Goal: Task Accomplishment & Management: Manage account settings

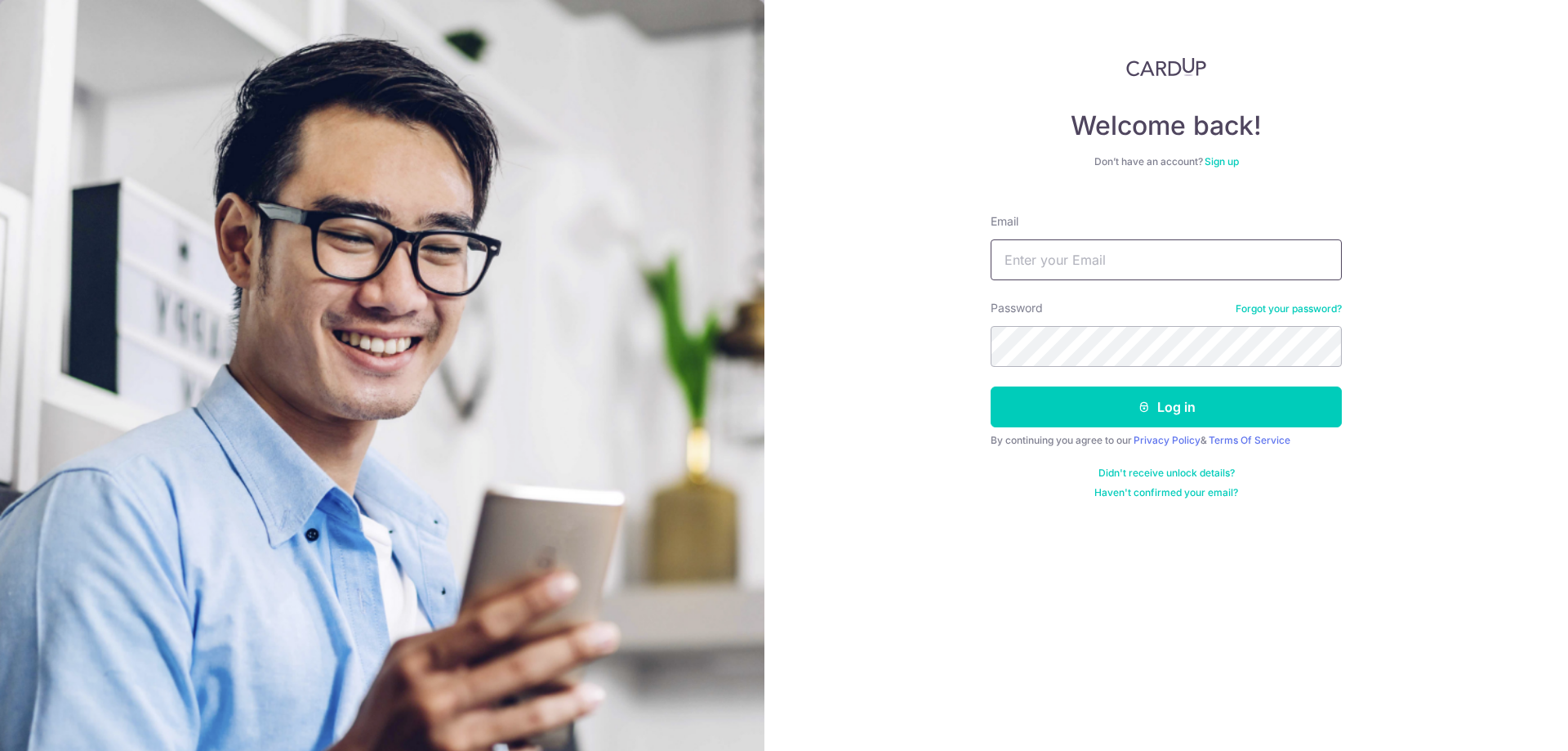
click at [1174, 254] on input "Email" at bounding box center [1165, 260] width 351 height 41
type input "esmond85@hotmail.com"
click at [1117, 395] on button "Log in" at bounding box center [1165, 406] width 351 height 41
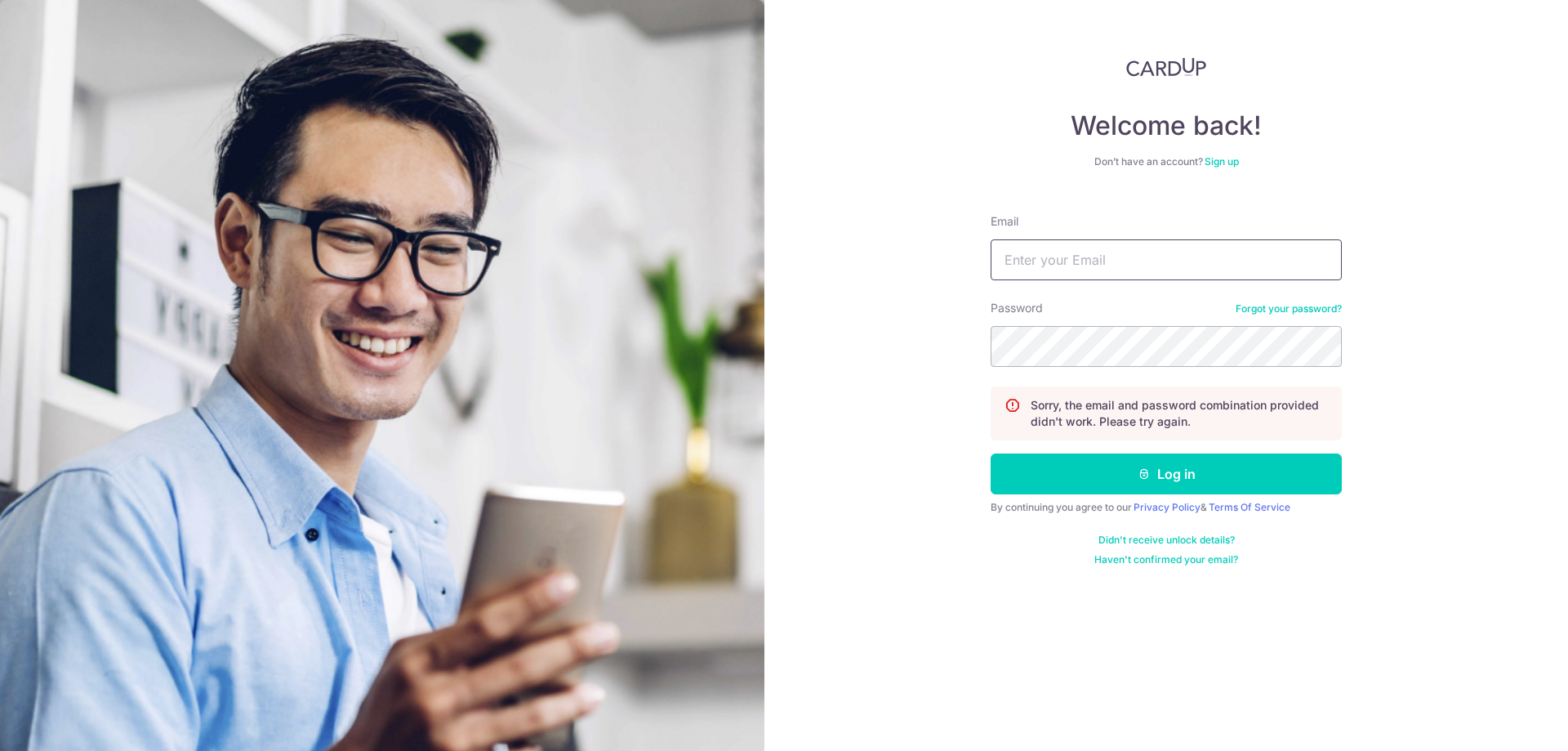
click at [1091, 261] on input "Email" at bounding box center [1165, 260] width 351 height 41
type input "[EMAIL_ADDRESS][DOMAIN_NAME]"
click at [990, 454] on button "Log in" at bounding box center [1165, 473] width 351 height 41
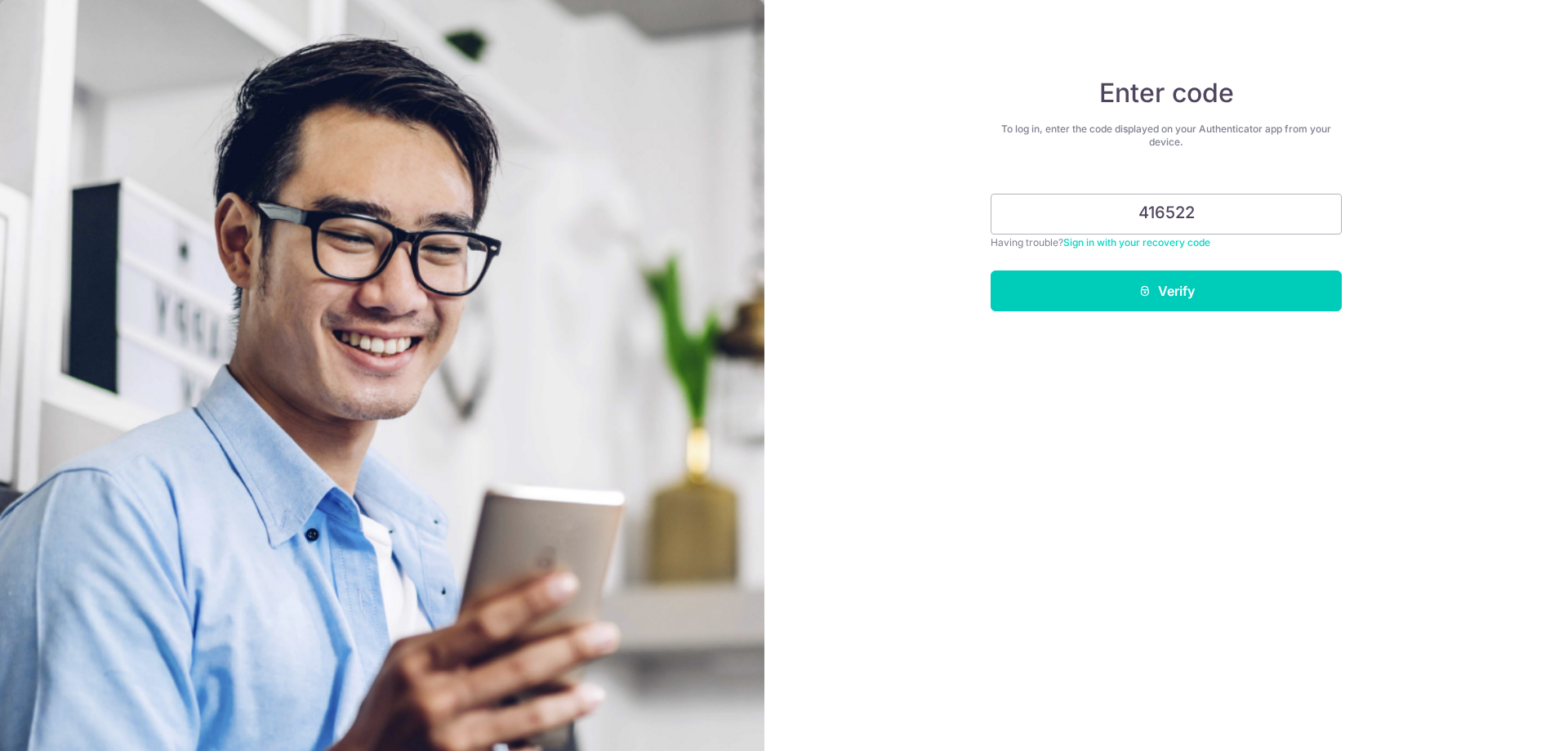
type input "416522"
click at [990, 271] on button "Verify" at bounding box center [1165, 290] width 351 height 41
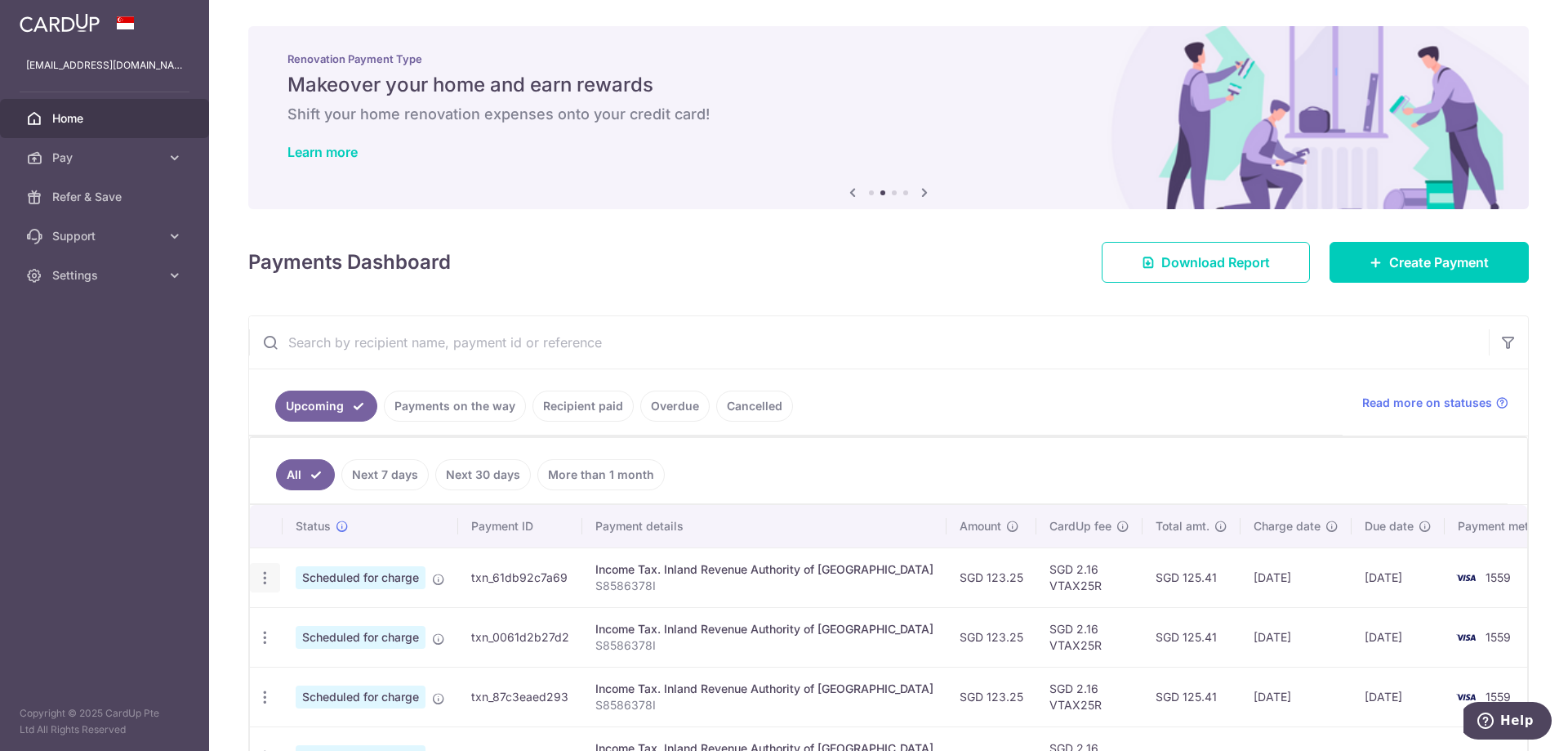
click at [260, 566] on div "Update payment Cancel payment" at bounding box center [264, 578] width 30 height 30
click at [260, 578] on icon "button" at bounding box center [264, 577] width 17 height 17
click at [345, 622] on span "Update payment" at bounding box center [352, 623] width 111 height 20
radio input "true"
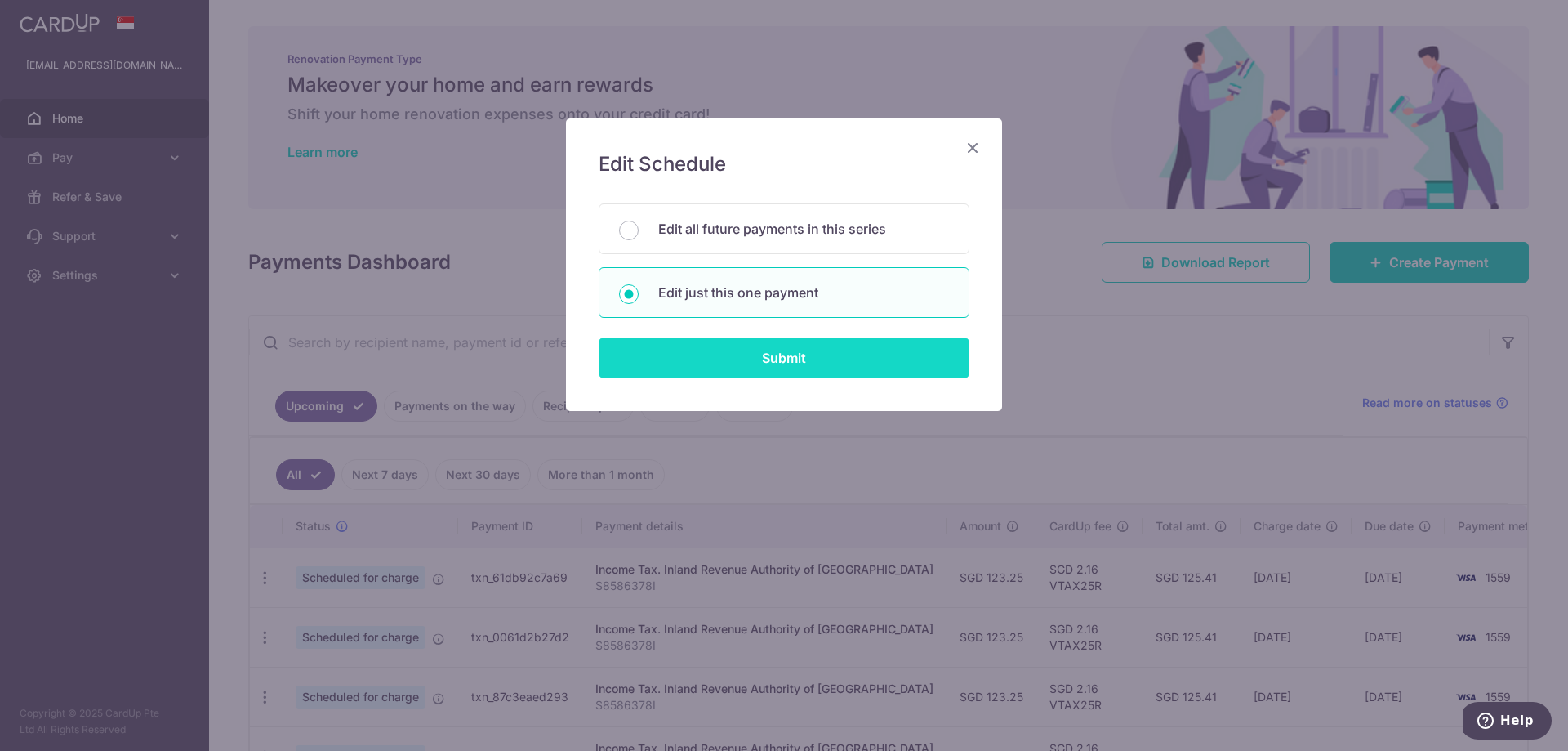
click at [749, 354] on input "Submit" at bounding box center [784, 357] width 371 height 41
radio input "true"
type input "123.25"
type input "[DATE]"
type input "S8586378I"
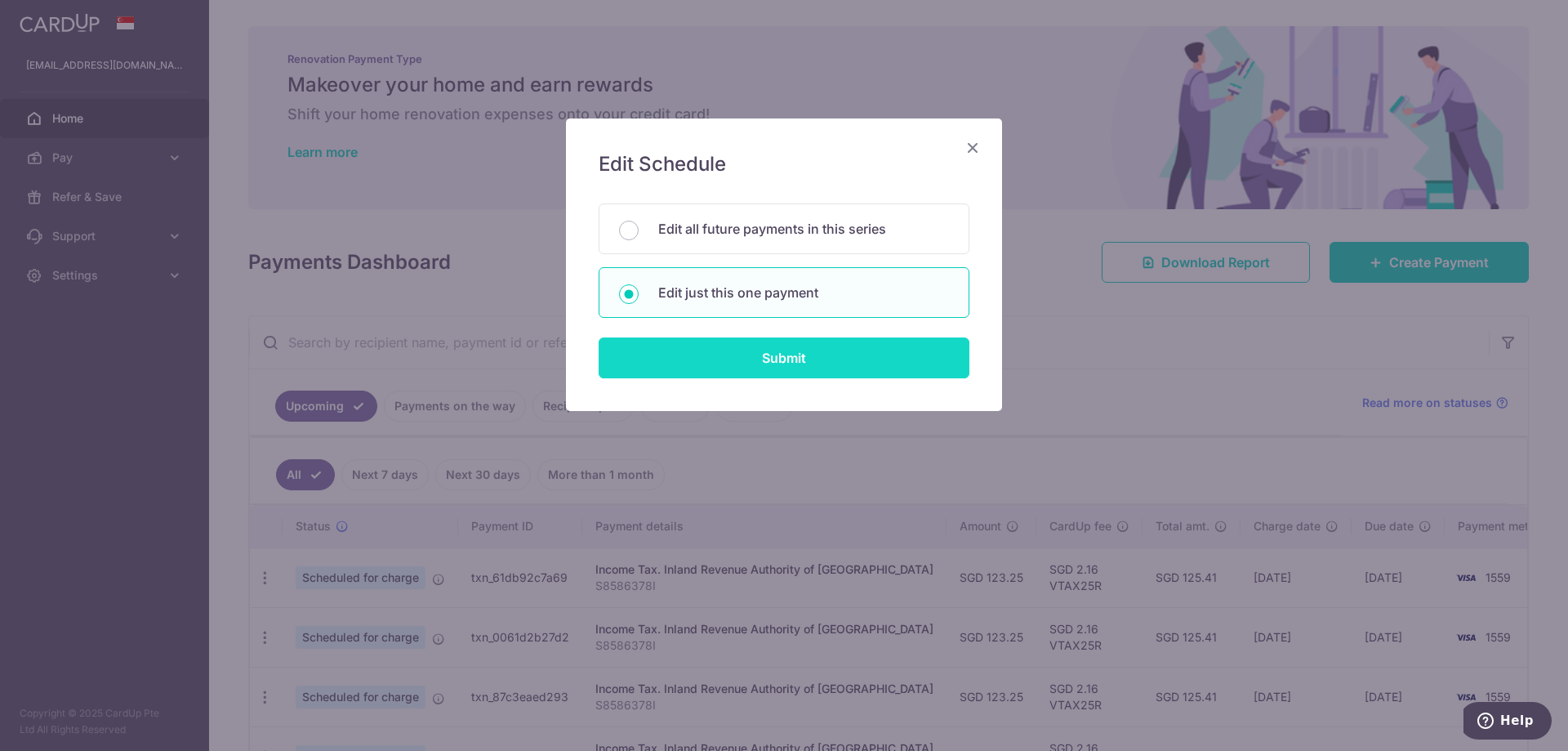
type input "VTAX25R"
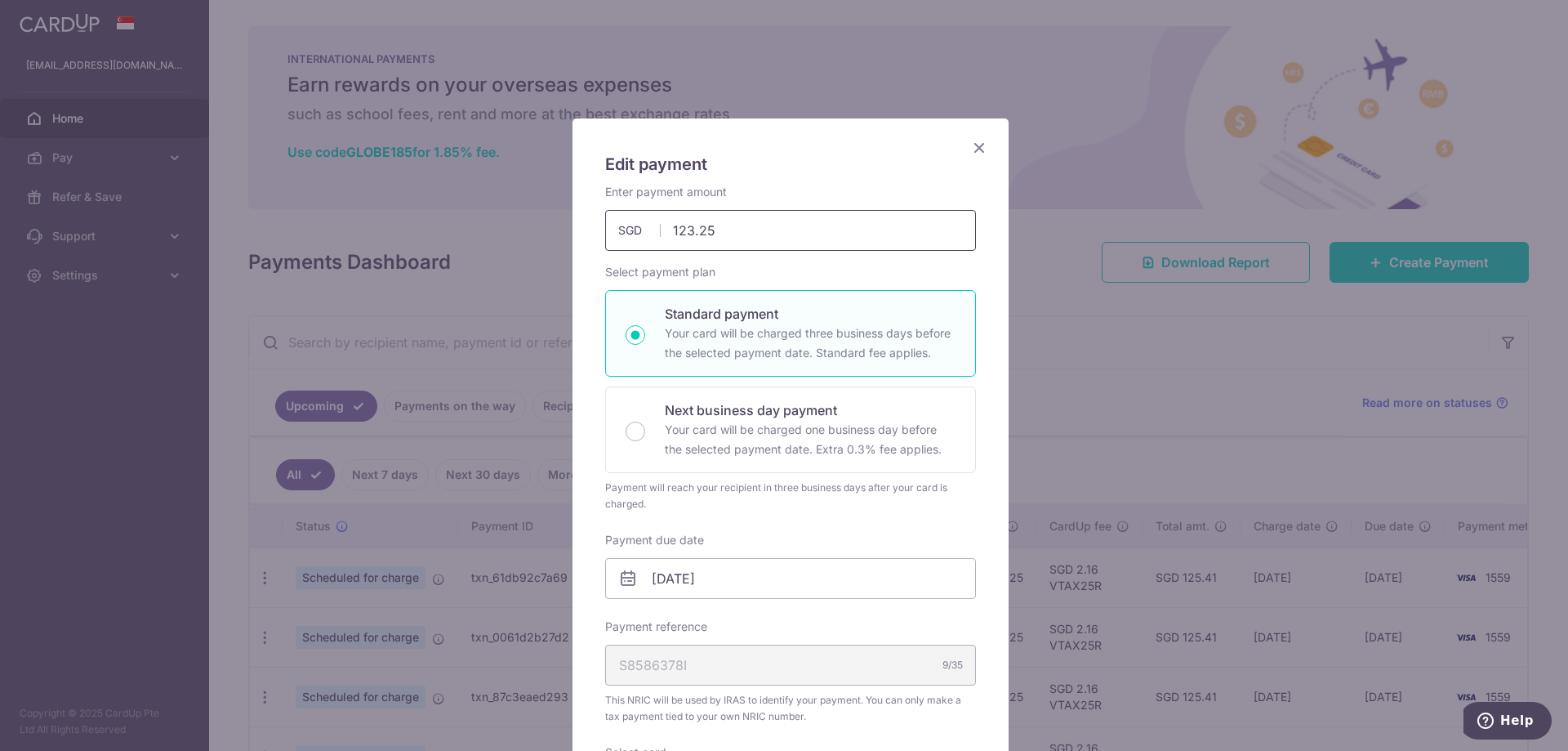
drag, startPoint x: 713, startPoint y: 234, endPoint x: 652, endPoint y: 232, distance: 61.0
click at [652, 232] on div "123.25 123.25 SGD" at bounding box center [790, 230] width 371 height 41
type input "51.25"
click at [973, 247] on div "Enter payment amount 51.25 51.25 SGD To change the payment amount, please cance…" at bounding box center [790, 217] width 391 height 67
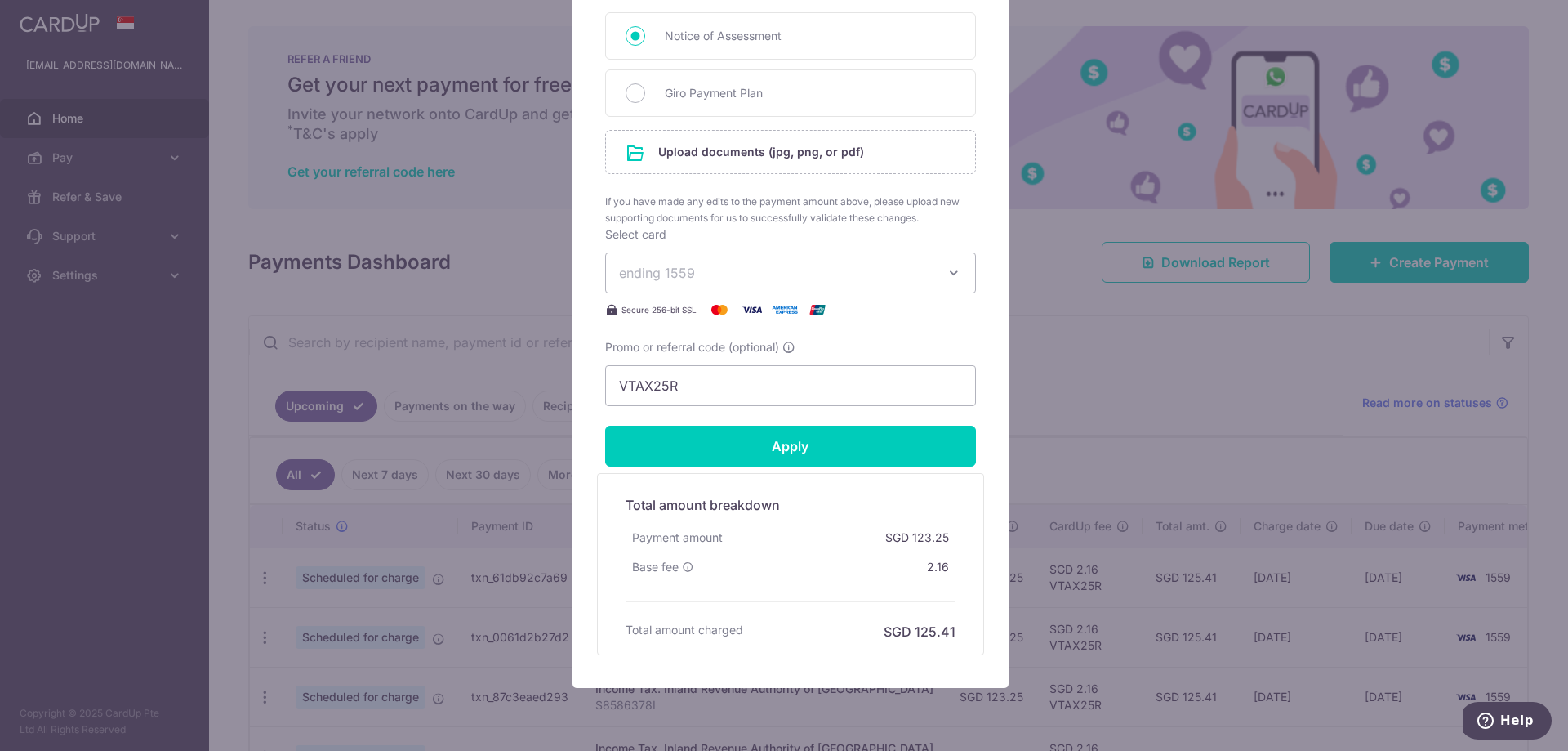
scroll to position [779, 0]
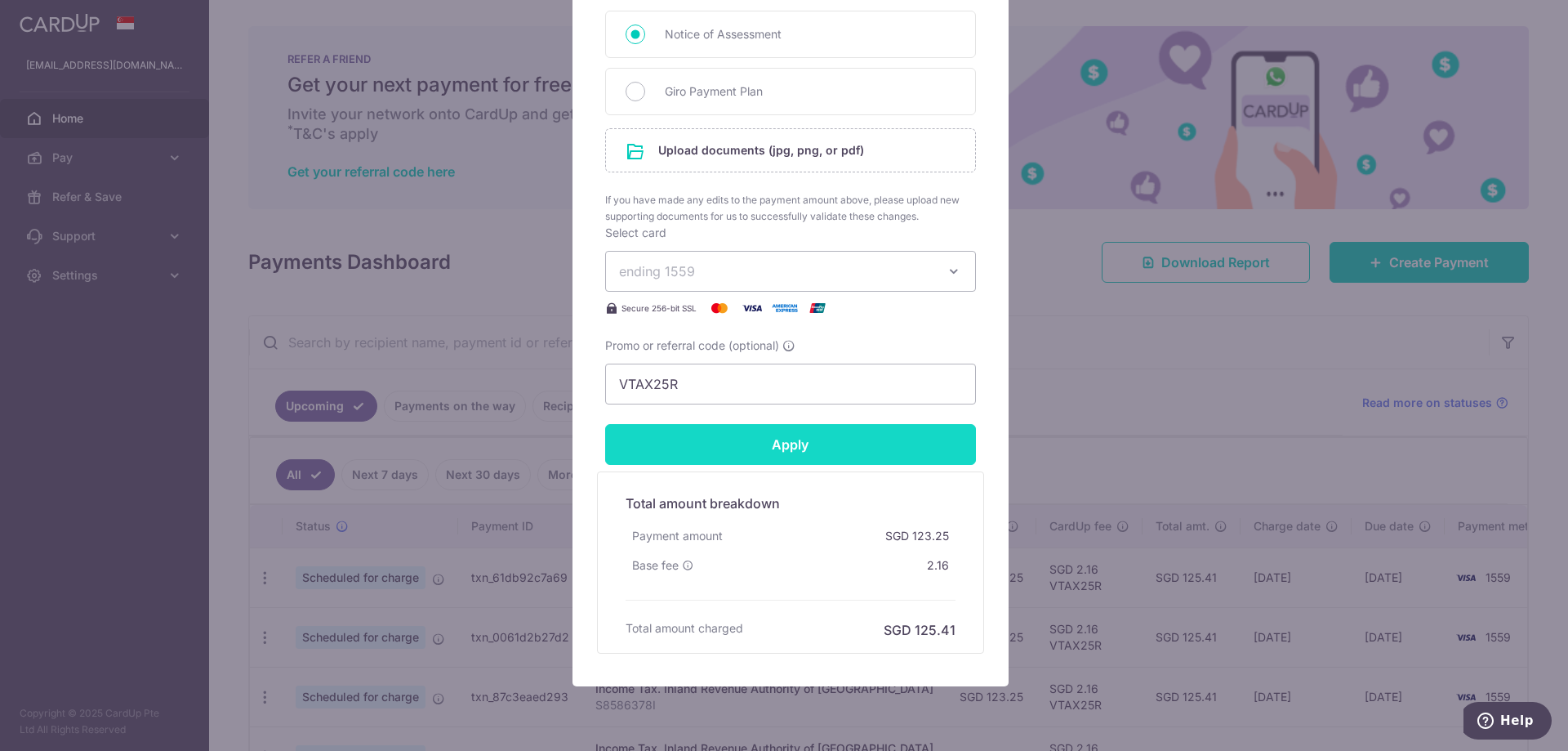
click at [896, 437] on input "Apply" at bounding box center [790, 444] width 371 height 41
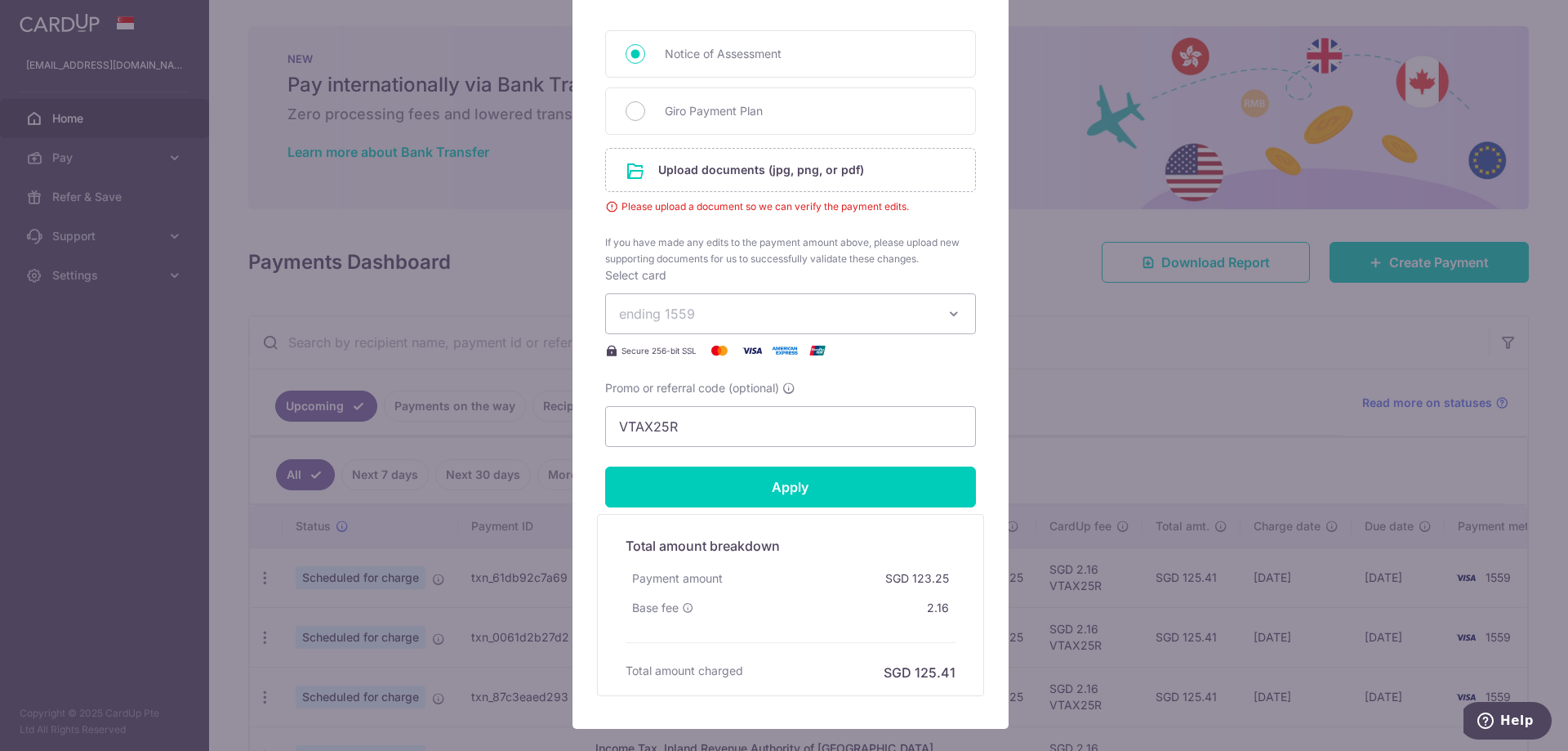
scroll to position [710, 0]
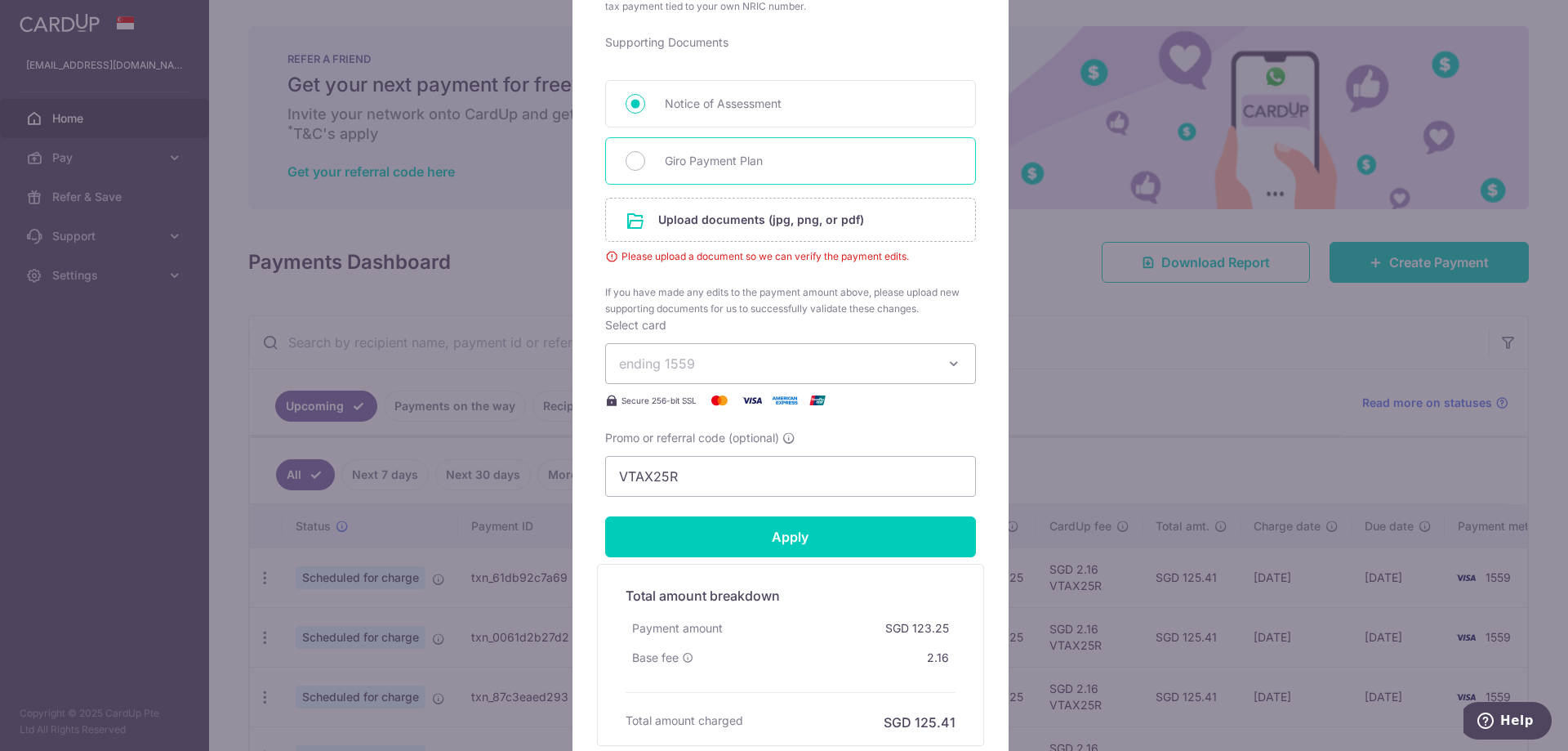
click at [709, 157] on span "Giro Payment Plan" at bounding box center [809, 161] width 290 height 20
click at [645, 157] on input "Giro Payment Plan" at bounding box center [635, 161] width 20 height 20
radio input "true"
click at [710, 216] on input "file" at bounding box center [789, 220] width 369 height 43
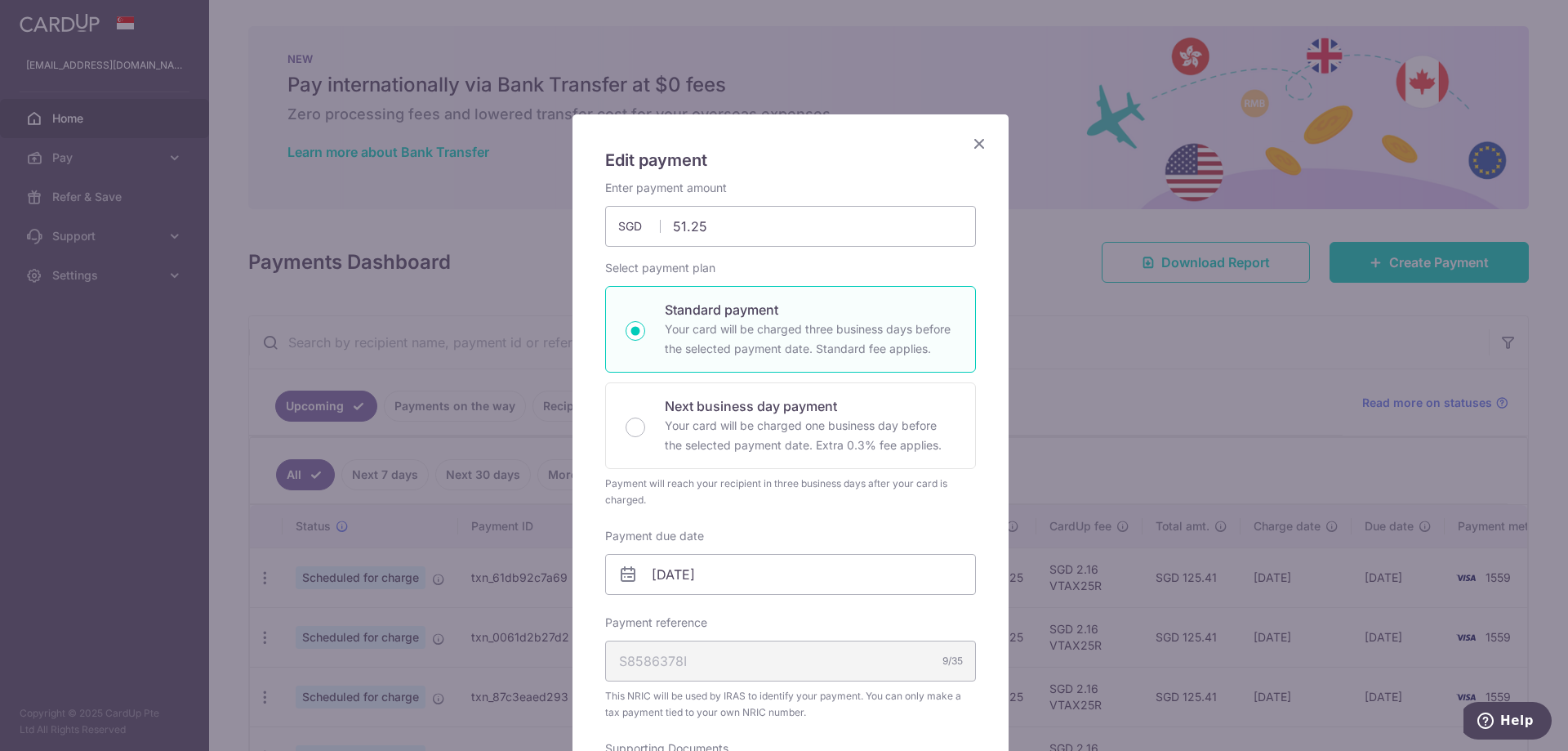
scroll to position [0, 0]
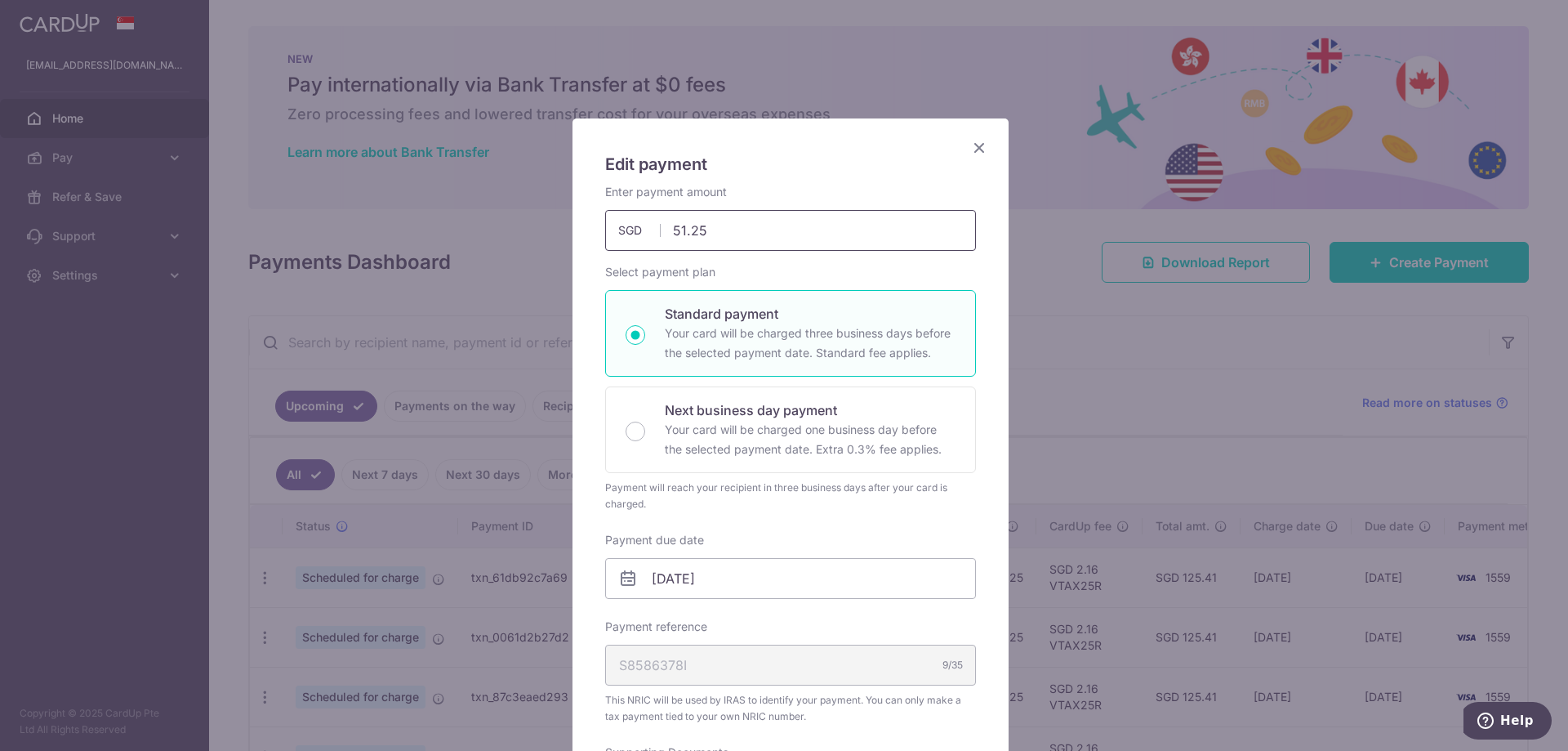
click at [717, 237] on input "51.25" at bounding box center [790, 230] width 371 height 41
type input "51.45"
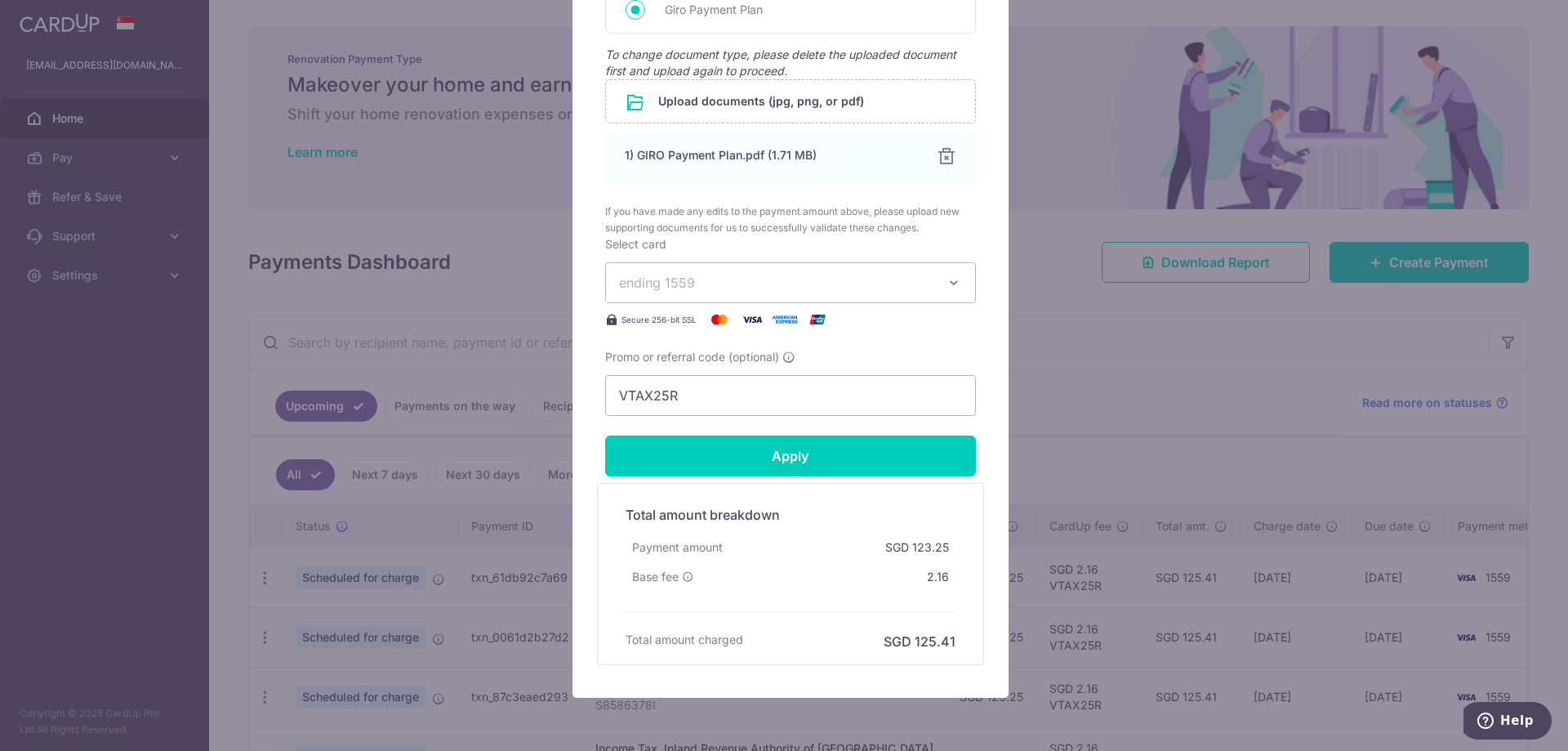
scroll to position [926, 0]
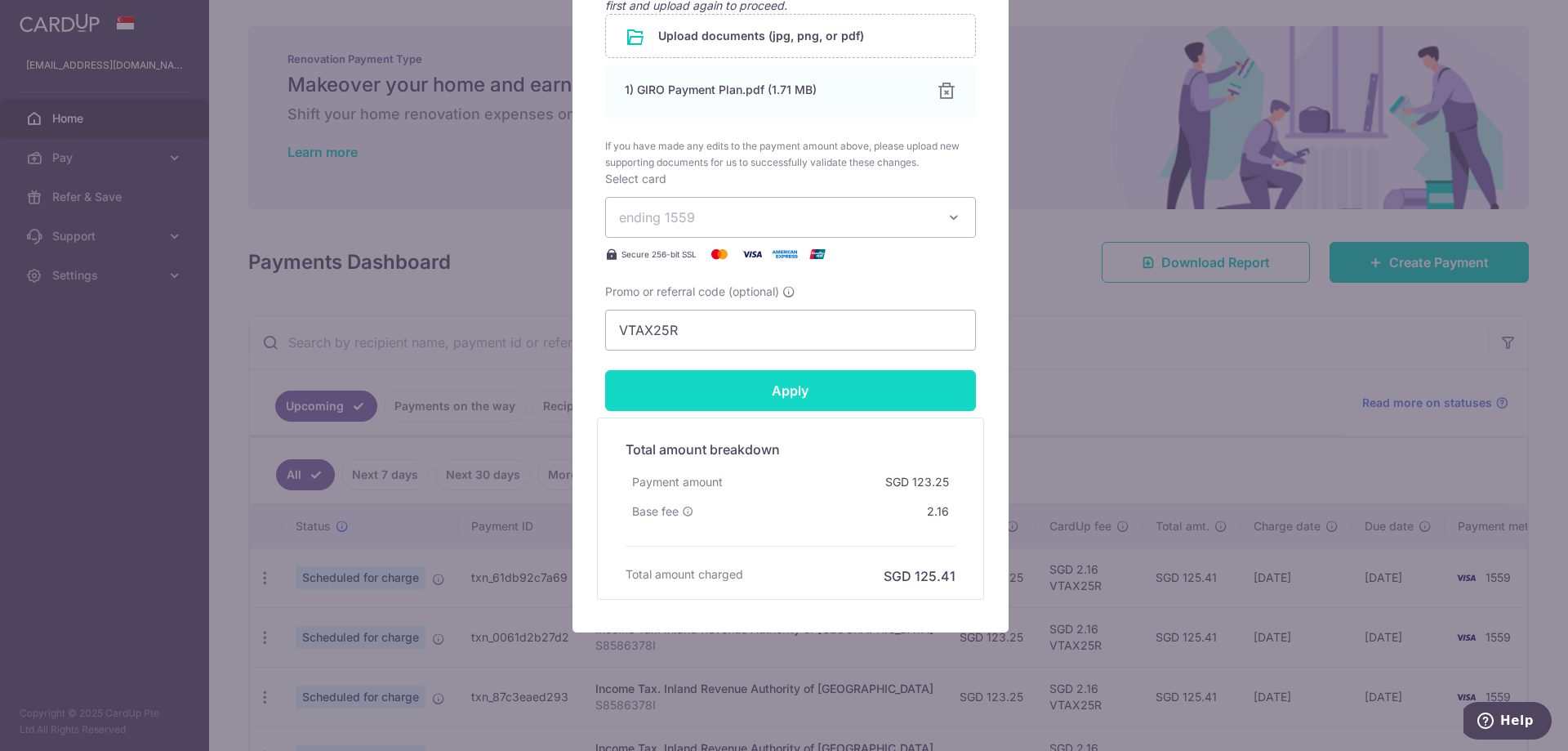
click at [867, 392] on input "Apply" at bounding box center [790, 390] width 371 height 41
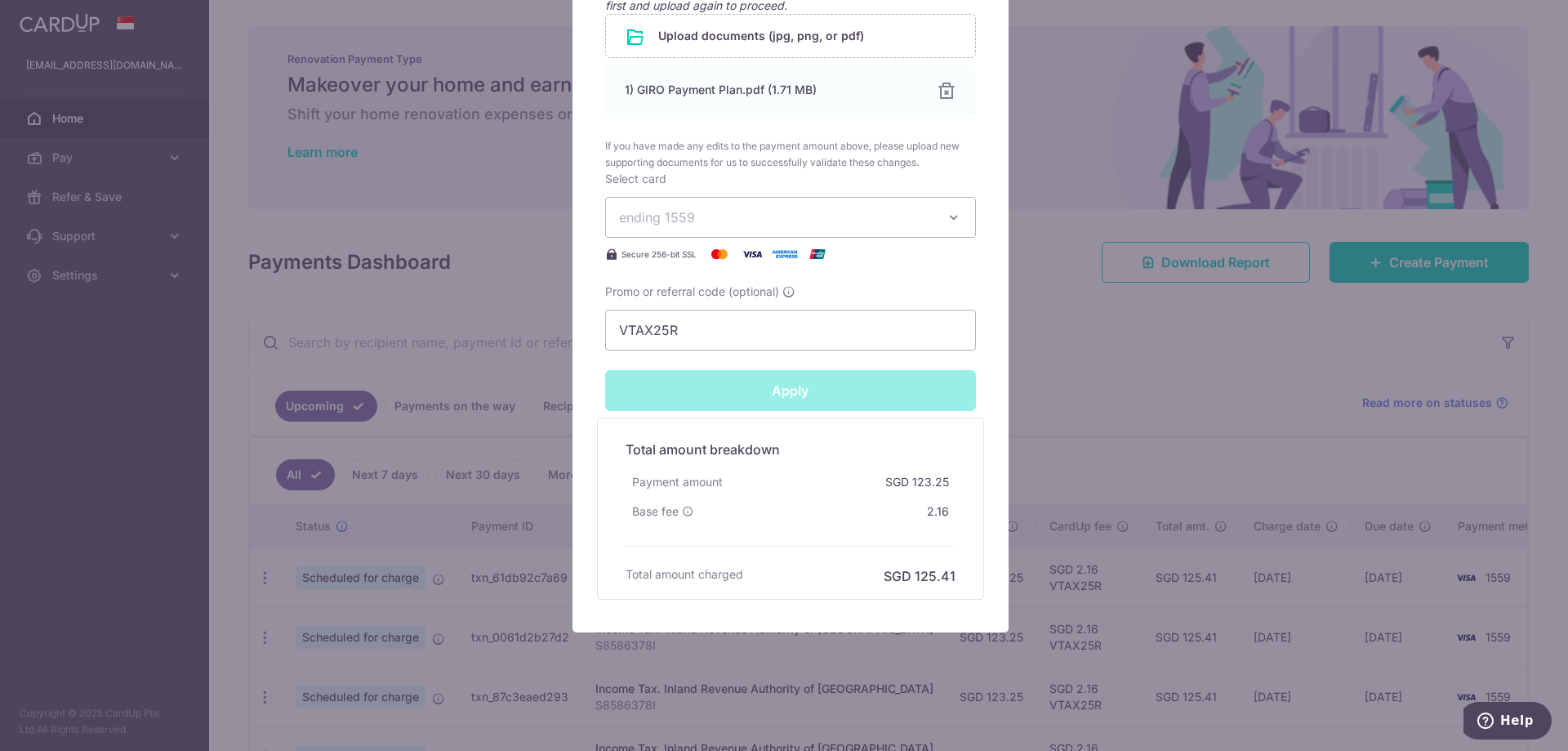
type input "Successfully Applied"
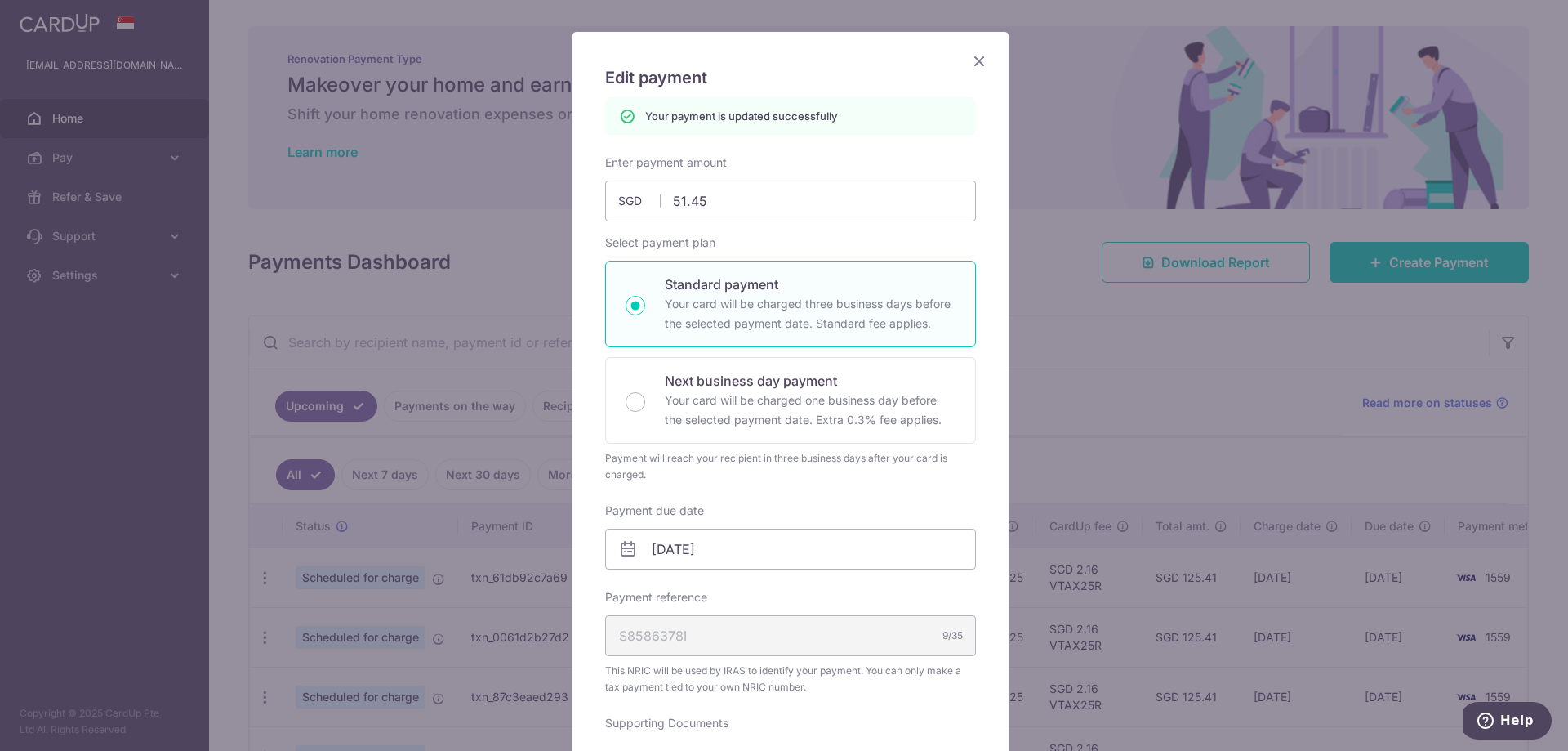
scroll to position [0, 0]
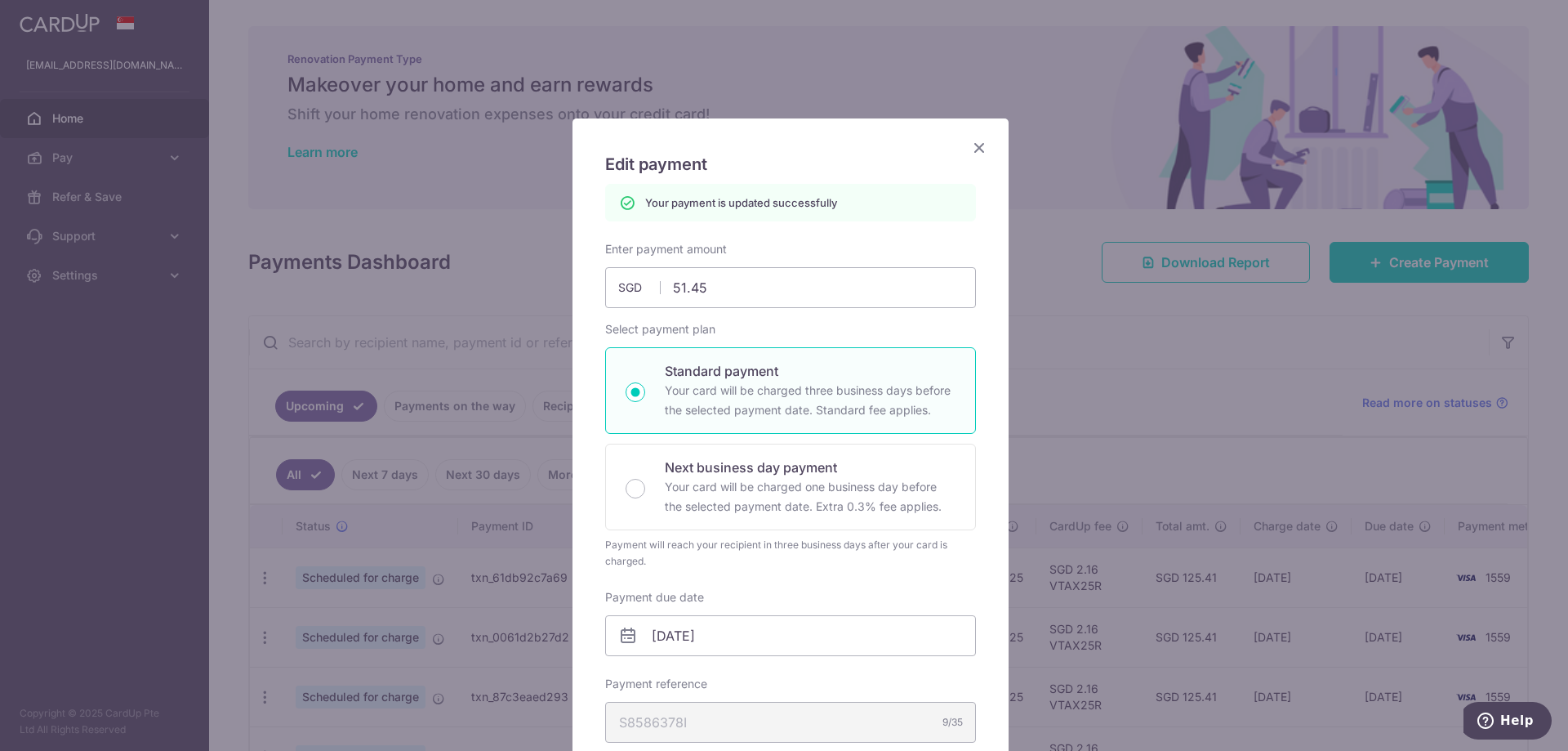
click at [970, 142] on icon "Close" at bounding box center [979, 147] width 20 height 21
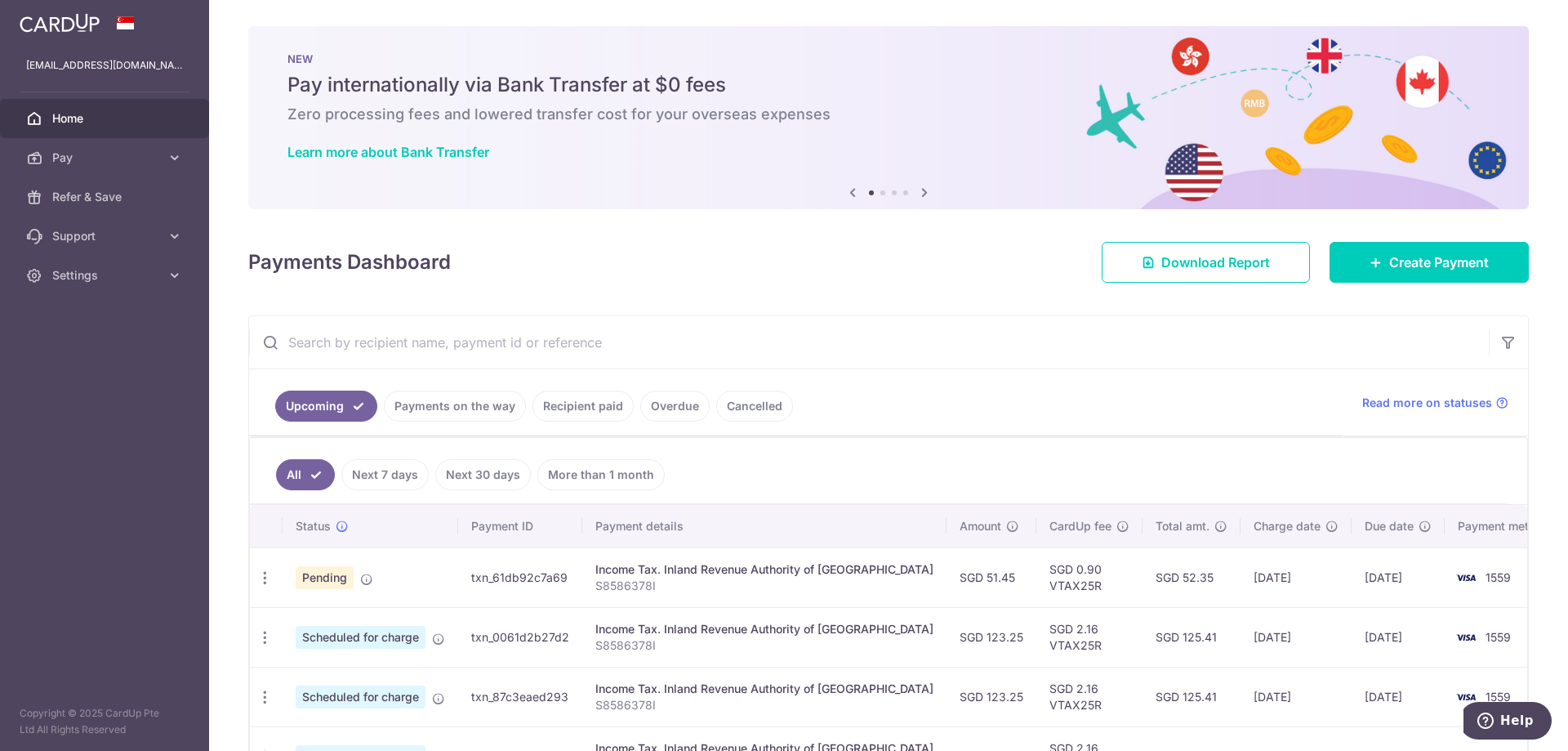
click at [98, 120] on span "Home" at bounding box center [106, 118] width 107 height 16
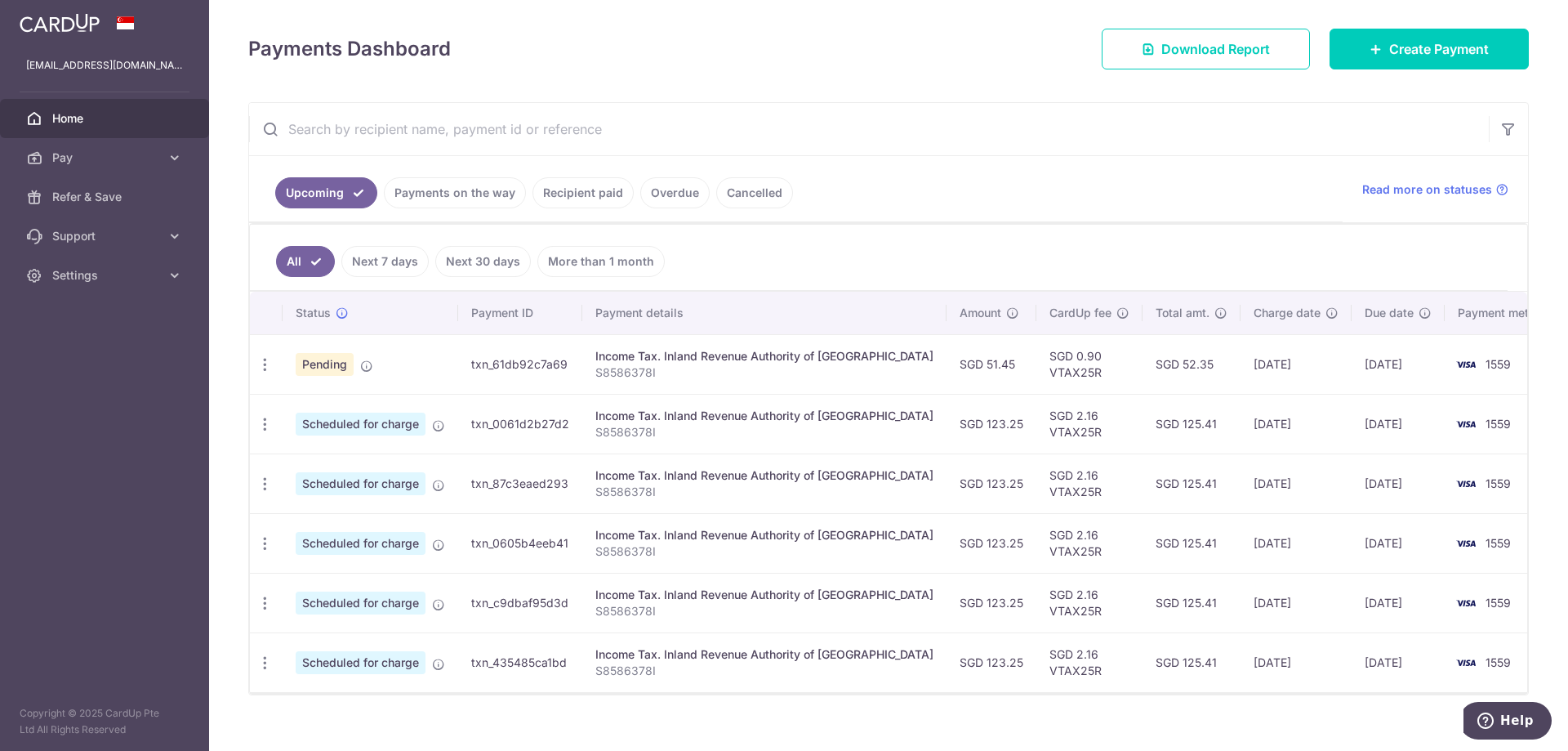
scroll to position [235, 0]
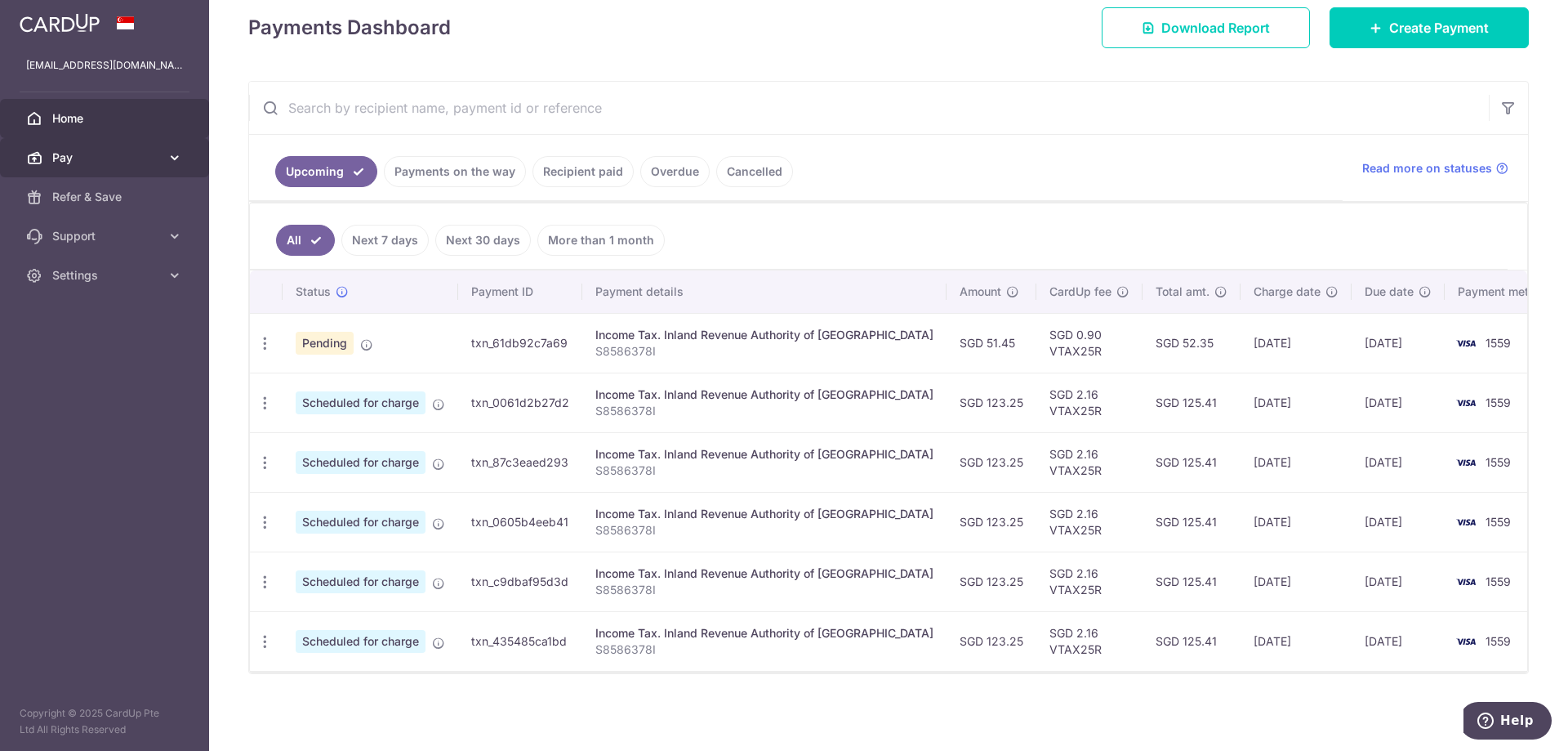
click at [93, 155] on span "Pay" at bounding box center [106, 157] width 107 height 16
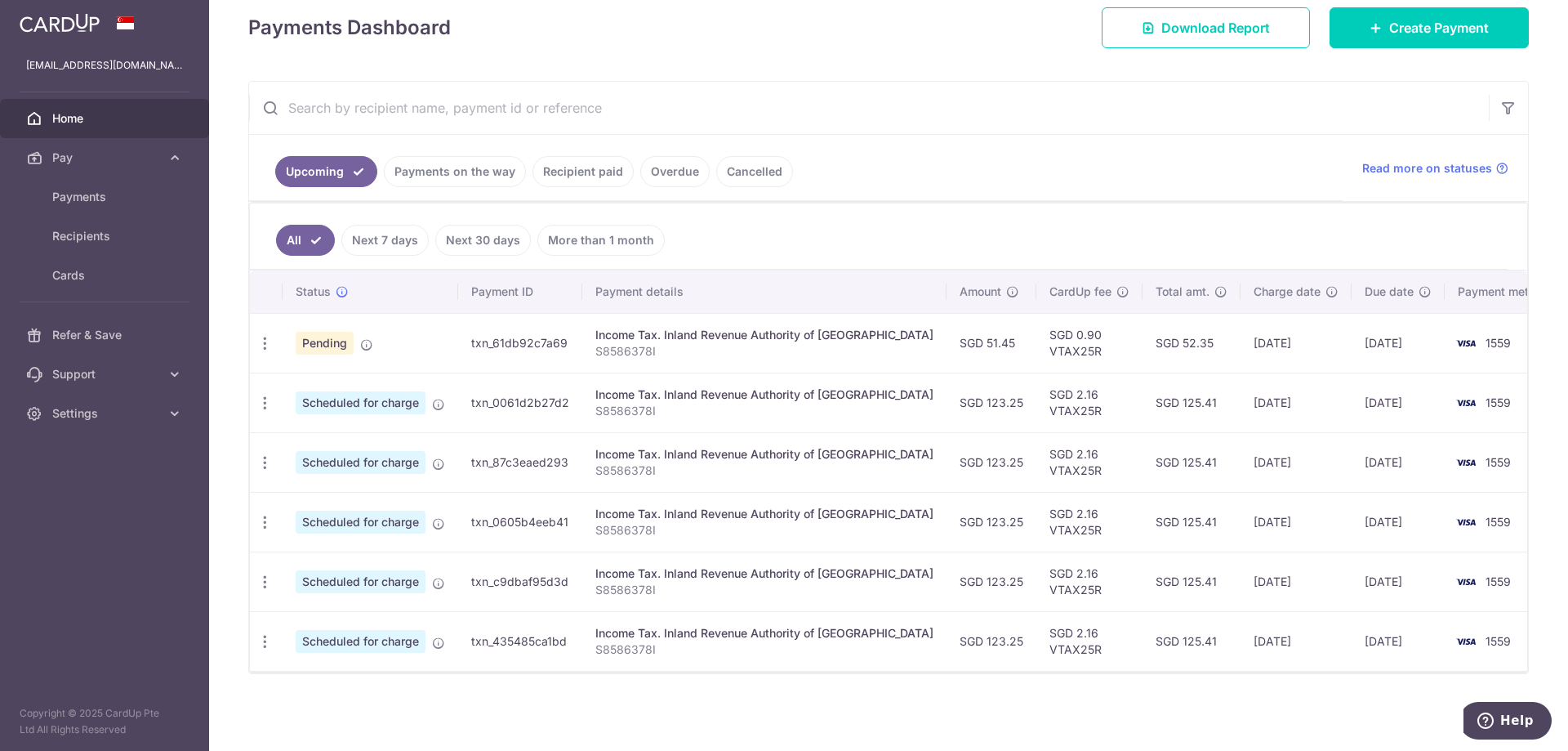
click at [107, 112] on span "Home" at bounding box center [106, 118] width 107 height 16
click at [82, 24] on img at bounding box center [60, 23] width 80 height 20
